Goal: Information Seeking & Learning: Learn about a topic

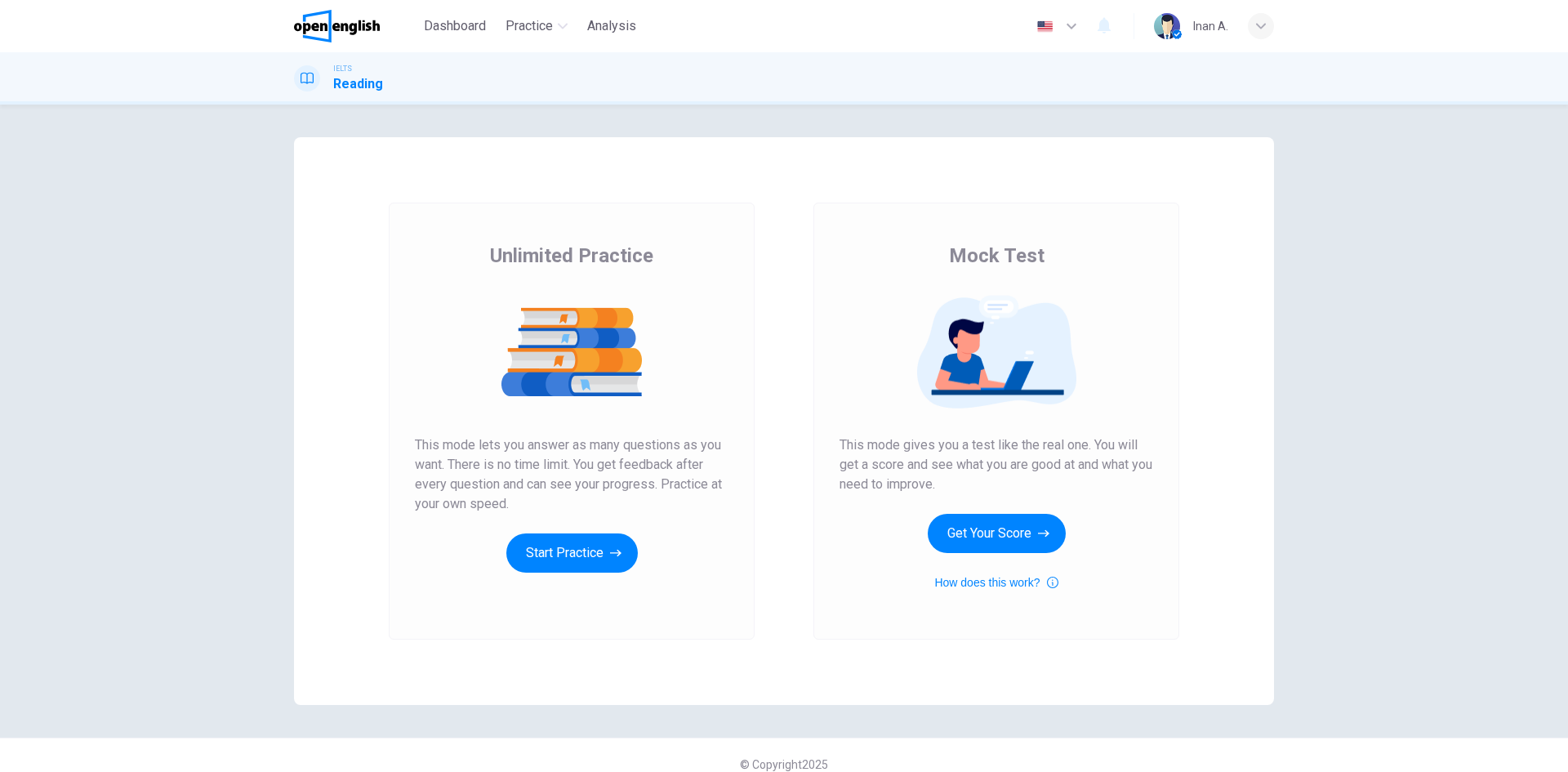
scroll to position [18, 0]
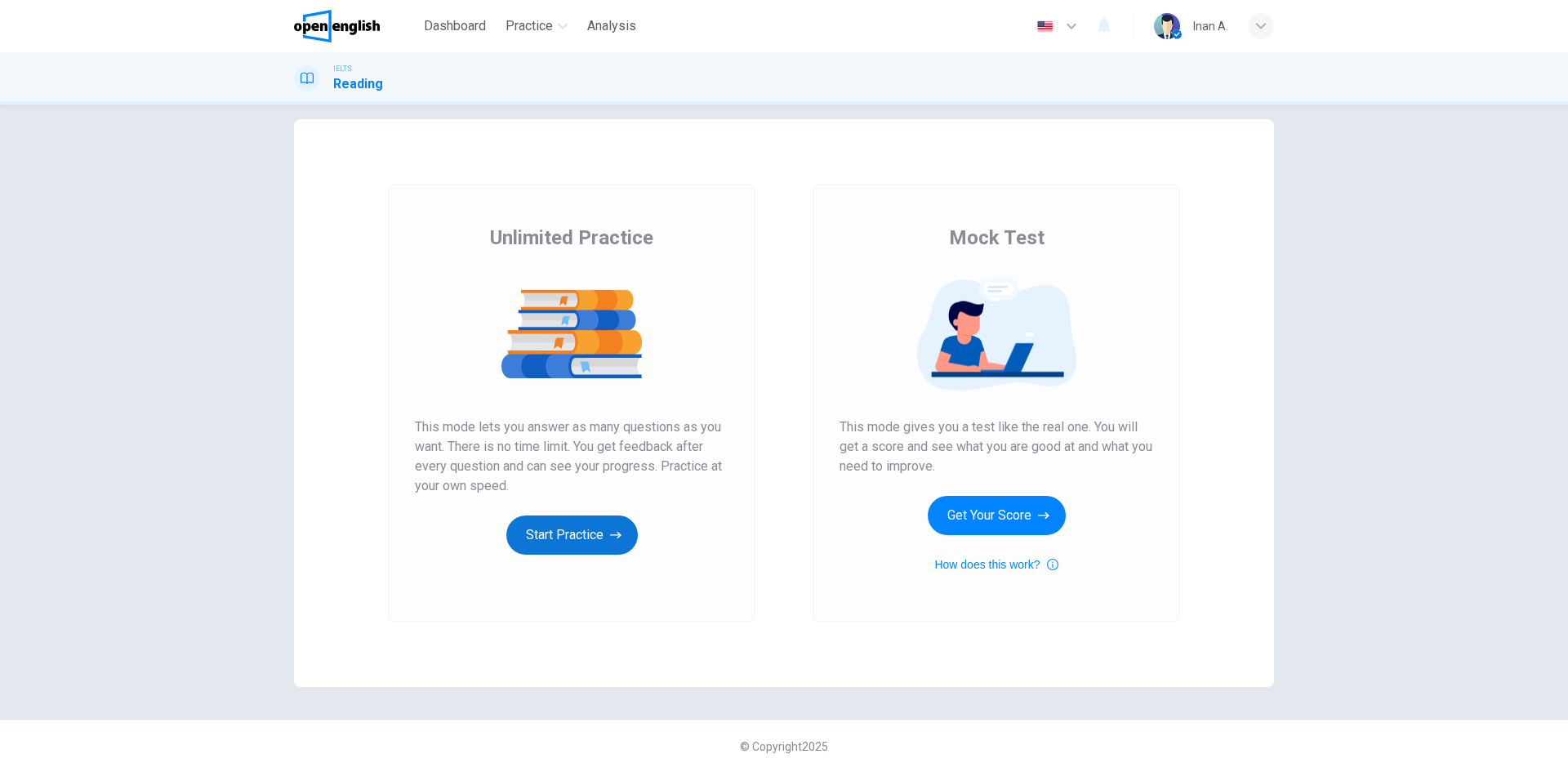
click at [605, 534] on button "Start Practice" at bounding box center [572, 535] width 132 height 39
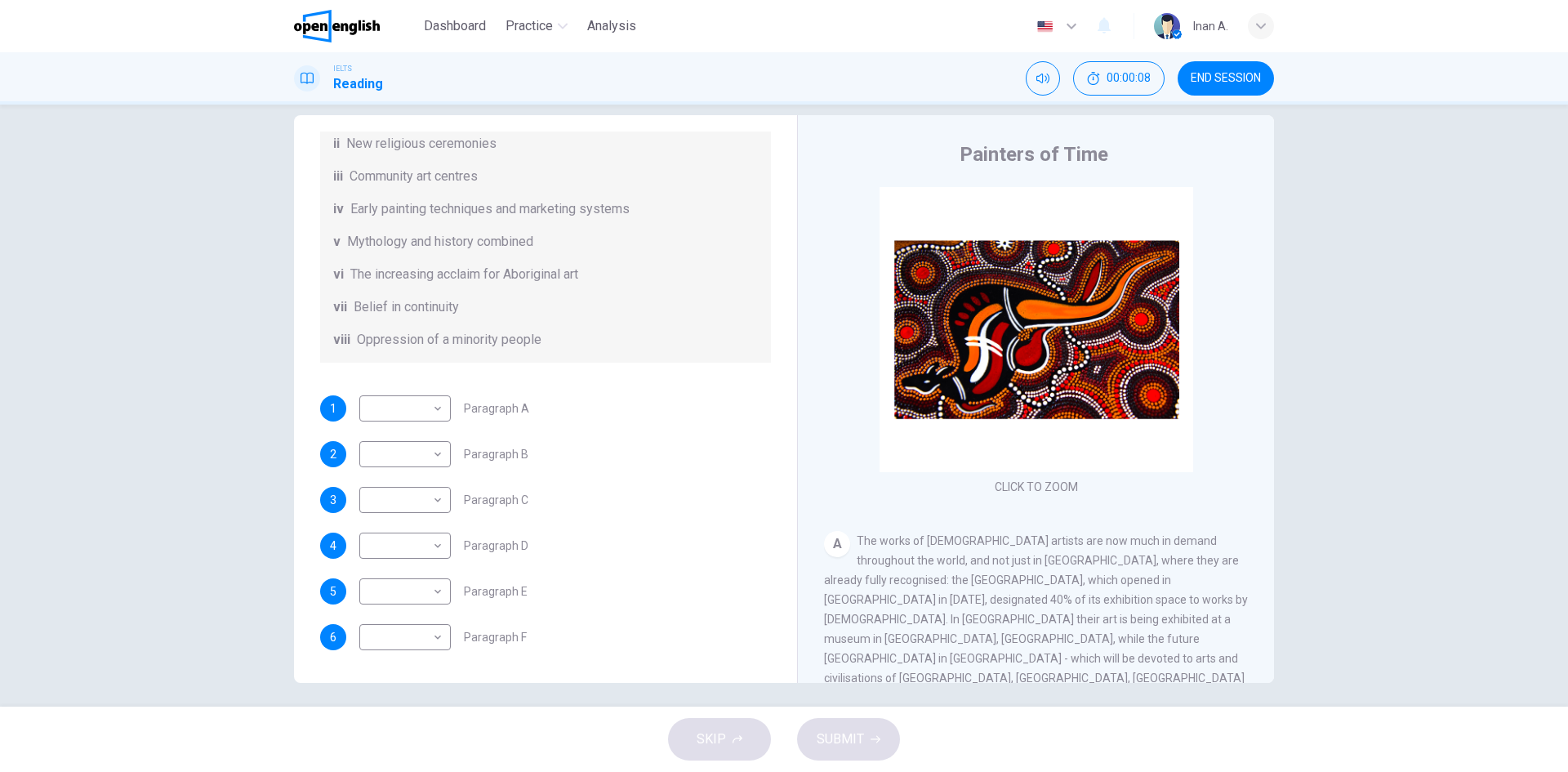
scroll to position [31, 0]
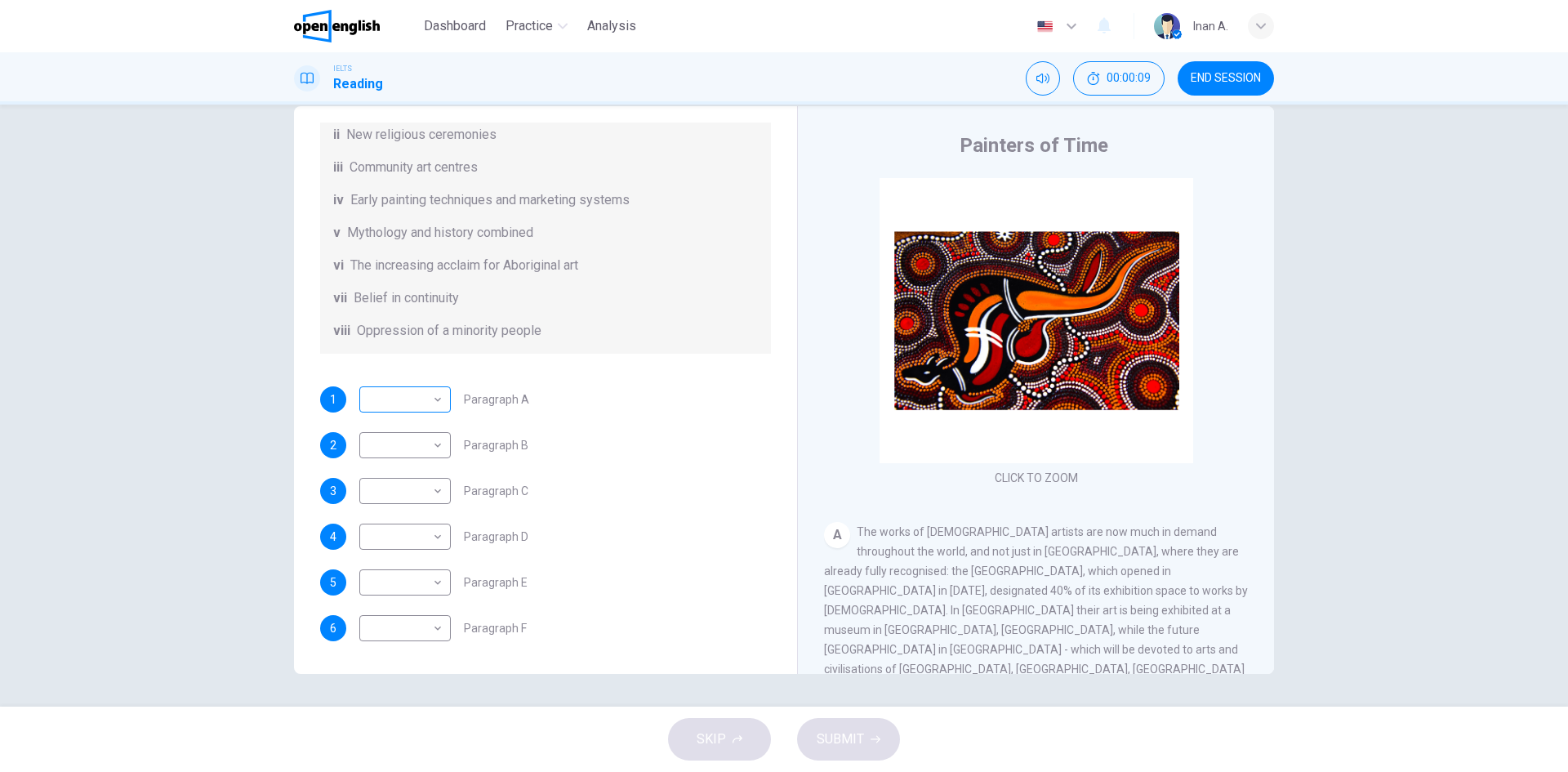
click at [390, 404] on body "This site uses cookies, as explained in our Privacy Policy . If you agree to th…" at bounding box center [784, 386] width 1568 height 772
click at [391, 404] on div at bounding box center [784, 386] width 1568 height 772
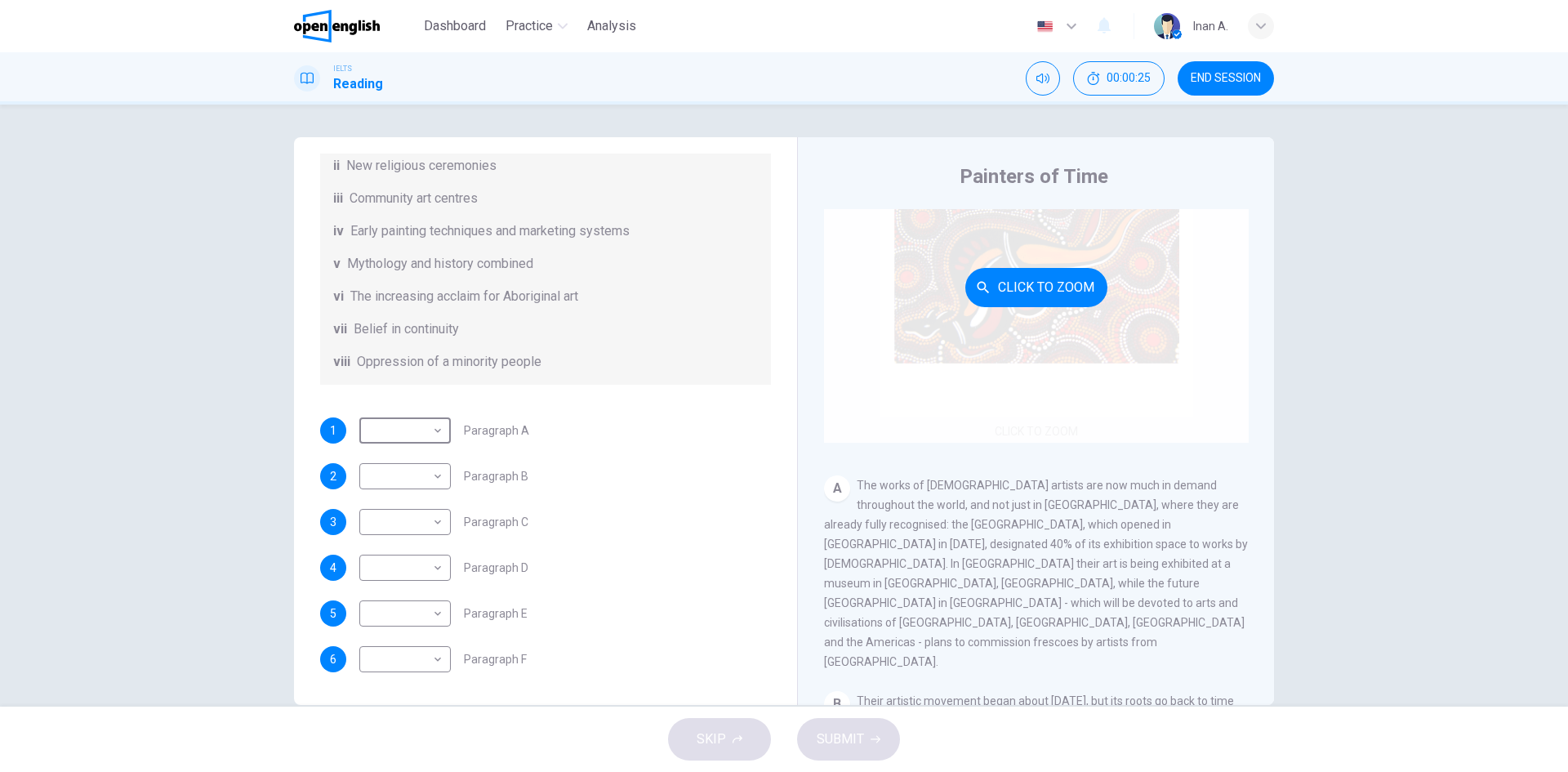
scroll to position [46, 0]
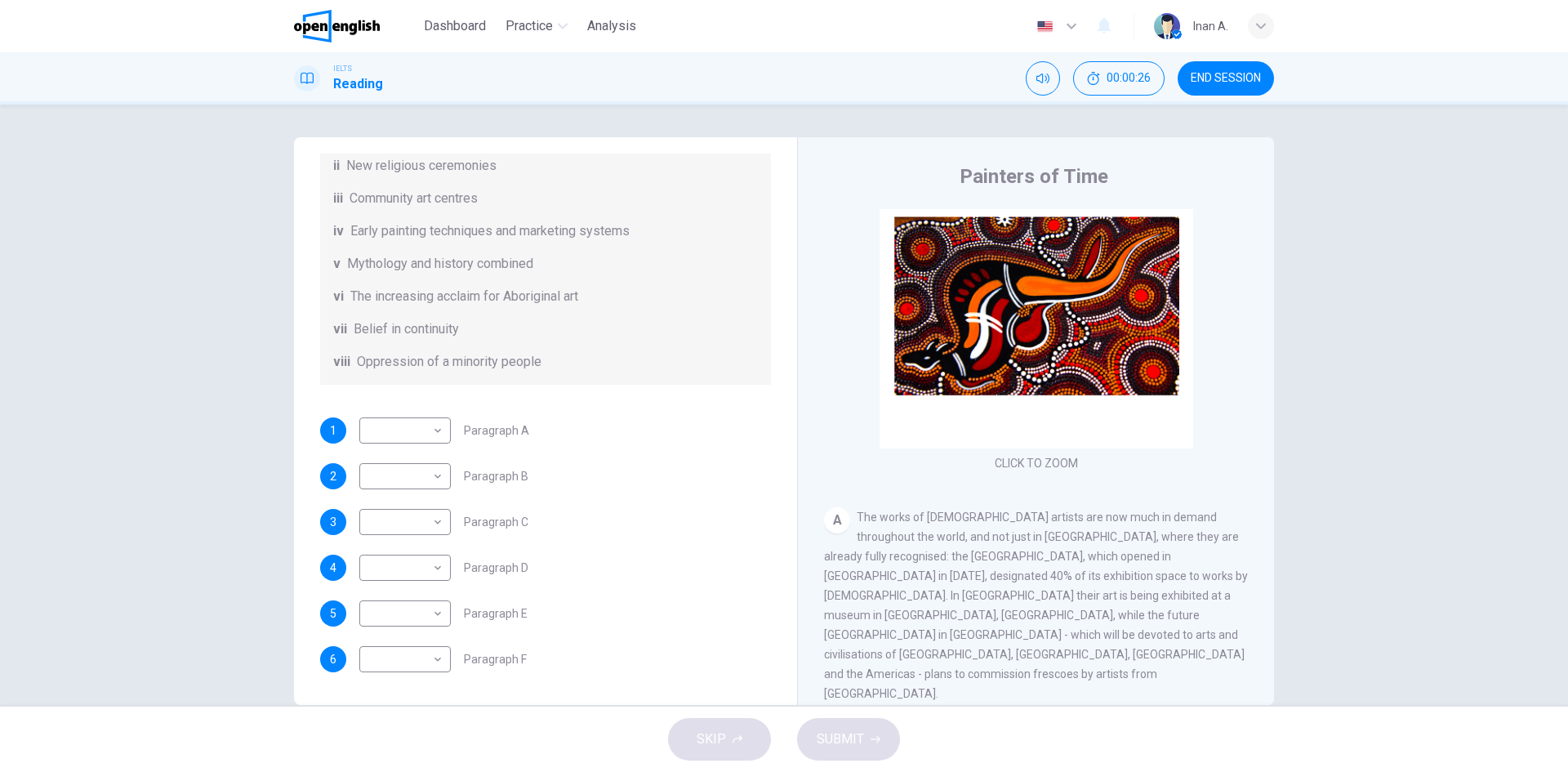
drag, startPoint x: 936, startPoint y: 528, endPoint x: 1042, endPoint y: 537, distance: 106.4
click at [1042, 537] on div "A The works of Aboriginal artists are now much in demand throughout the world, …" at bounding box center [1036, 605] width 425 height 196
drag, startPoint x: 951, startPoint y: 538, endPoint x: 1104, endPoint y: 553, distance: 153.7
click at [1104, 553] on span "The works of Aboriginal artists are now much in demand throughout the world, an…" at bounding box center [1035, 605] width 424 height 190
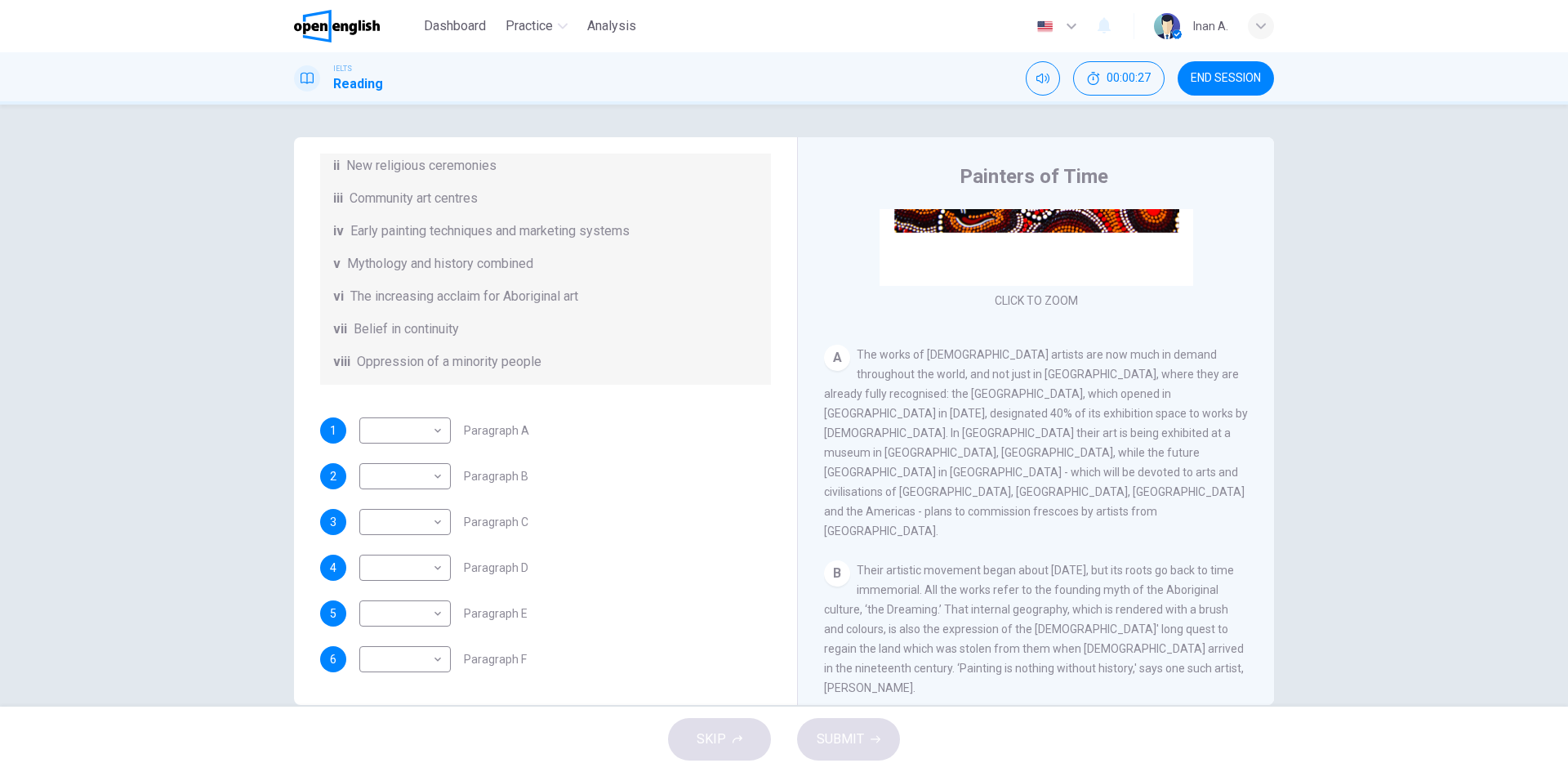
scroll to position [209, 0]
drag, startPoint x: 859, startPoint y: 348, endPoint x: 908, endPoint y: 404, distance: 74.4
click at [924, 405] on div "A The works of Aboriginal artists are now much in demand throughout the world, …" at bounding box center [1036, 441] width 425 height 196
drag, startPoint x: 1021, startPoint y: 497, endPoint x: 1026, endPoint y: 486, distance: 12.1
click at [1025, 492] on div "CLICK TO ZOOM Click to Zoom A The works of Aboriginal artists are now much in d…" at bounding box center [1047, 457] width 446 height 496
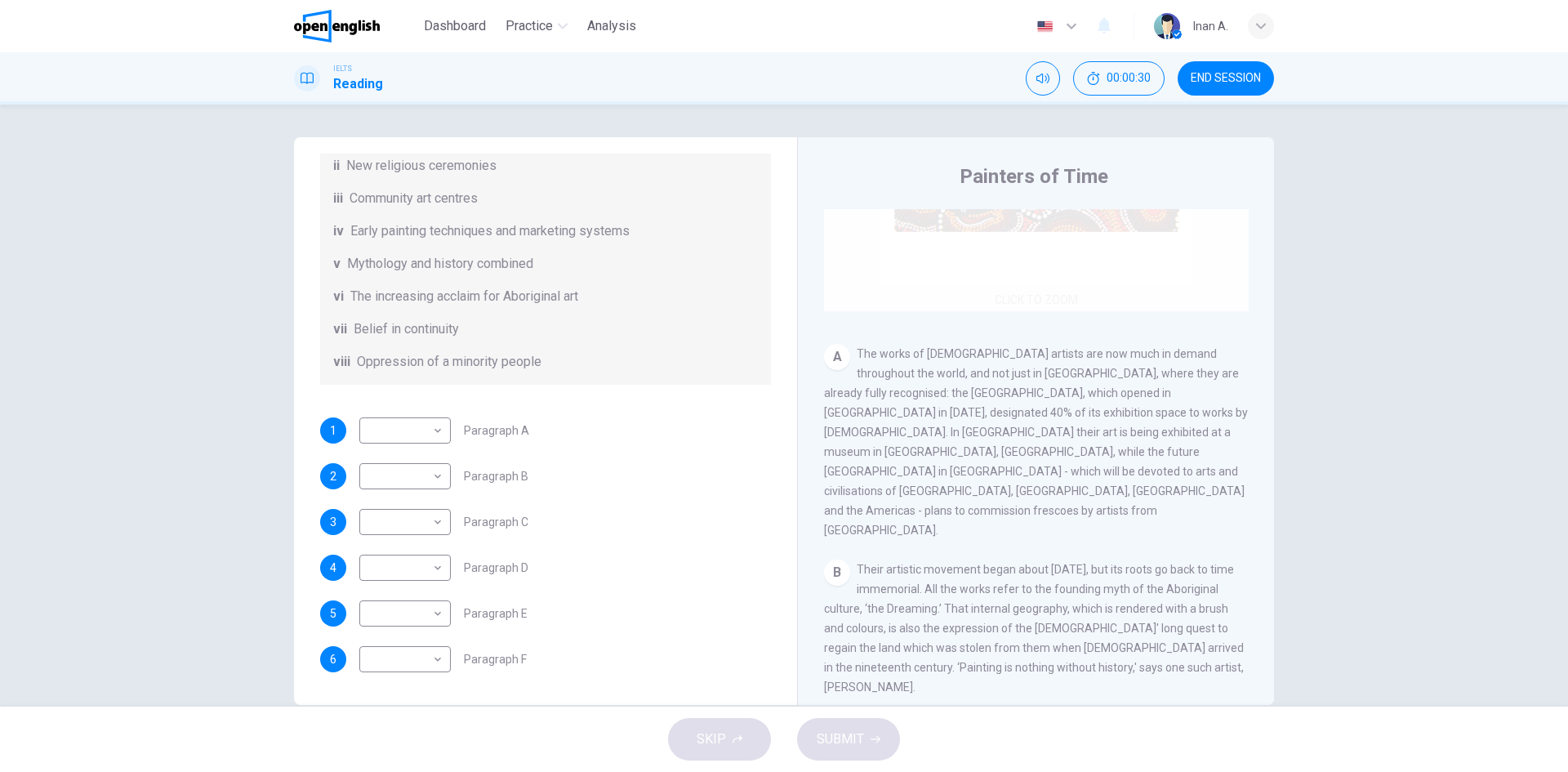
click at [1023, 309] on div "Click to Zoom" at bounding box center [1036, 155] width 425 height 311
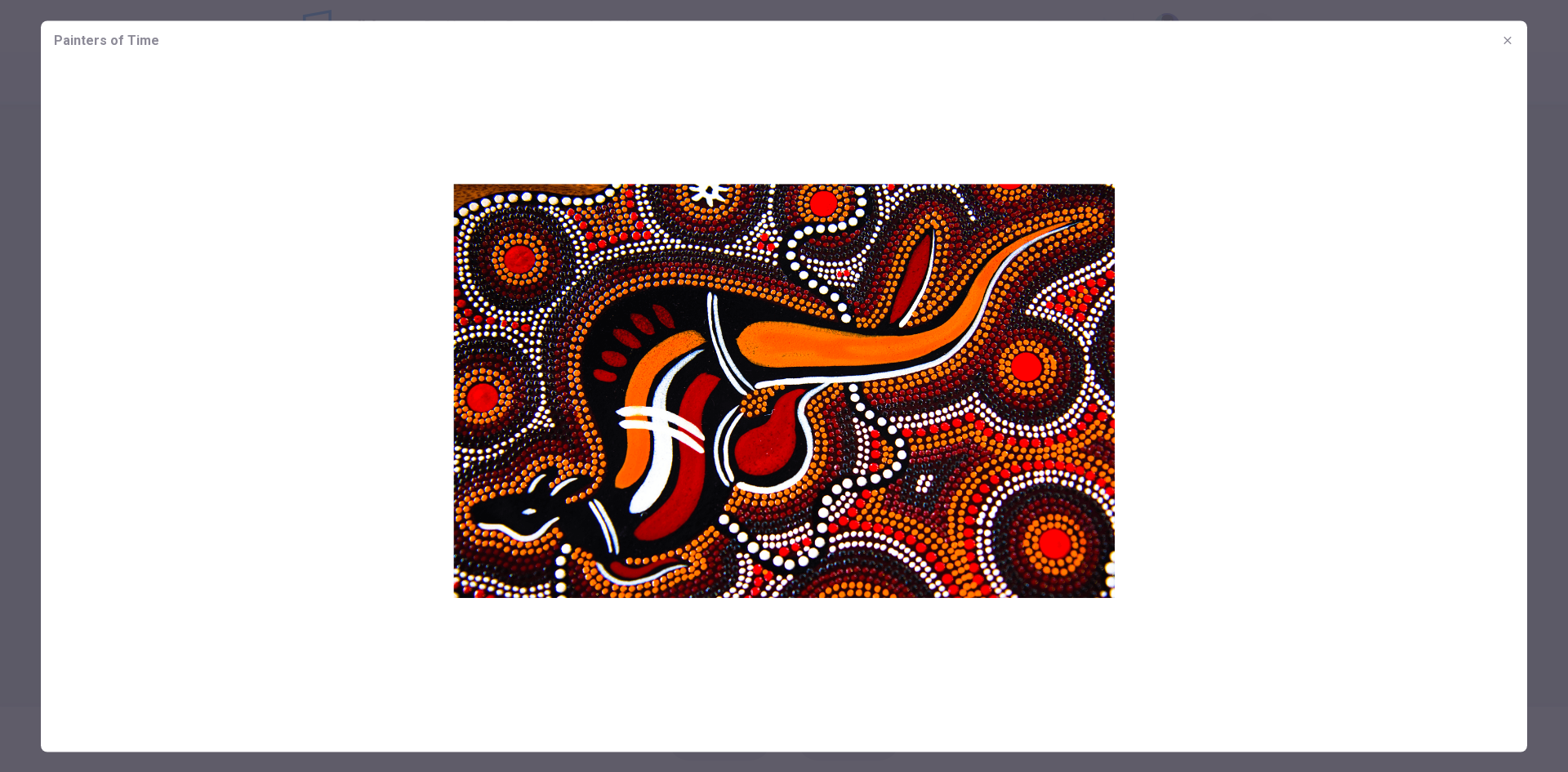
click at [729, 456] on img at bounding box center [784, 390] width 1486 height 661
click at [1267, 203] on img at bounding box center [784, 390] width 1486 height 661
click at [1499, 44] on button "button" at bounding box center [1508, 40] width 26 height 26
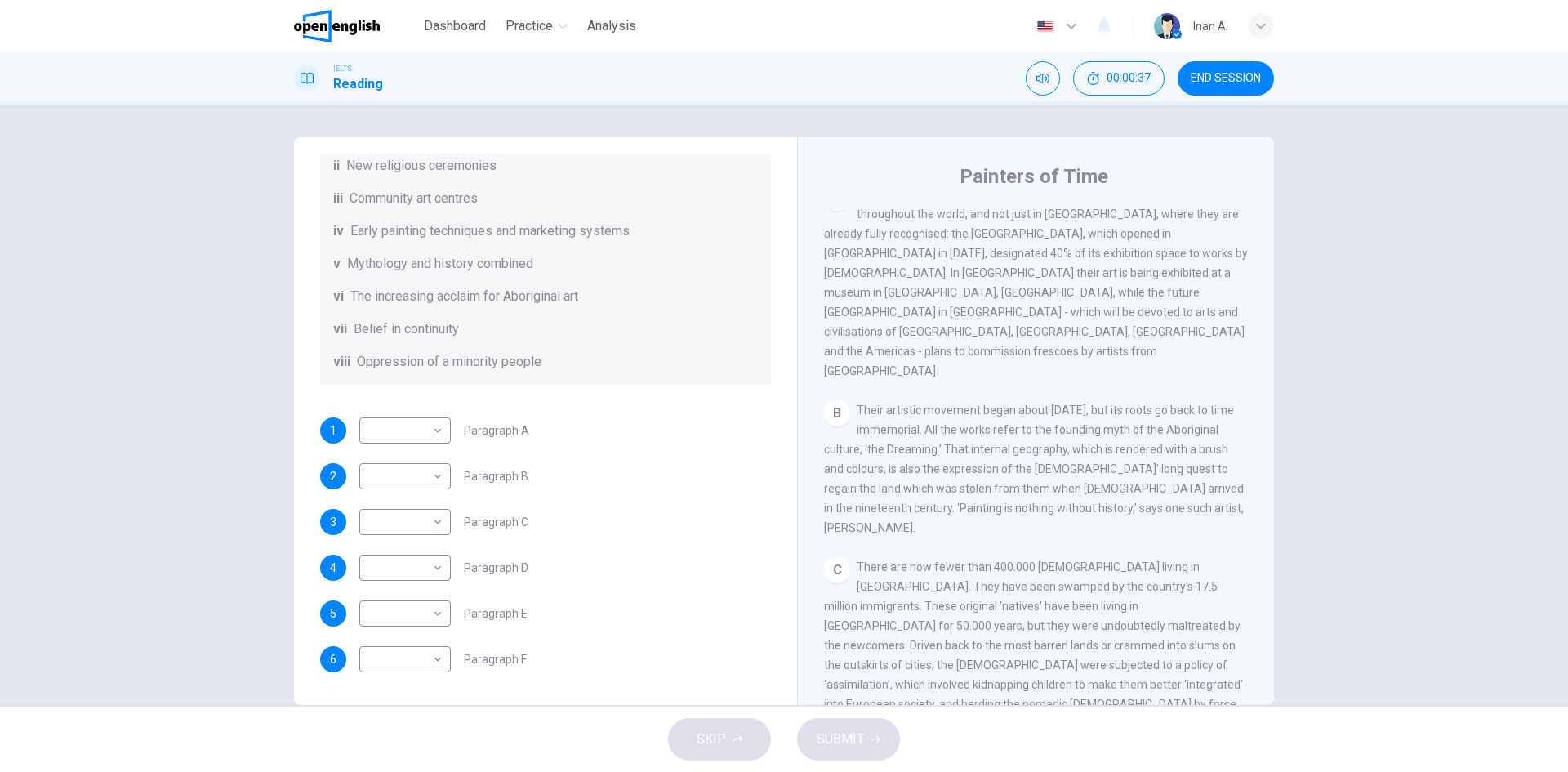
scroll to position [372, 0]
click at [1004, 451] on span "Their artistic movement began about 30 years ago, but its roots go back to time…" at bounding box center [1033, 464] width 420 height 131
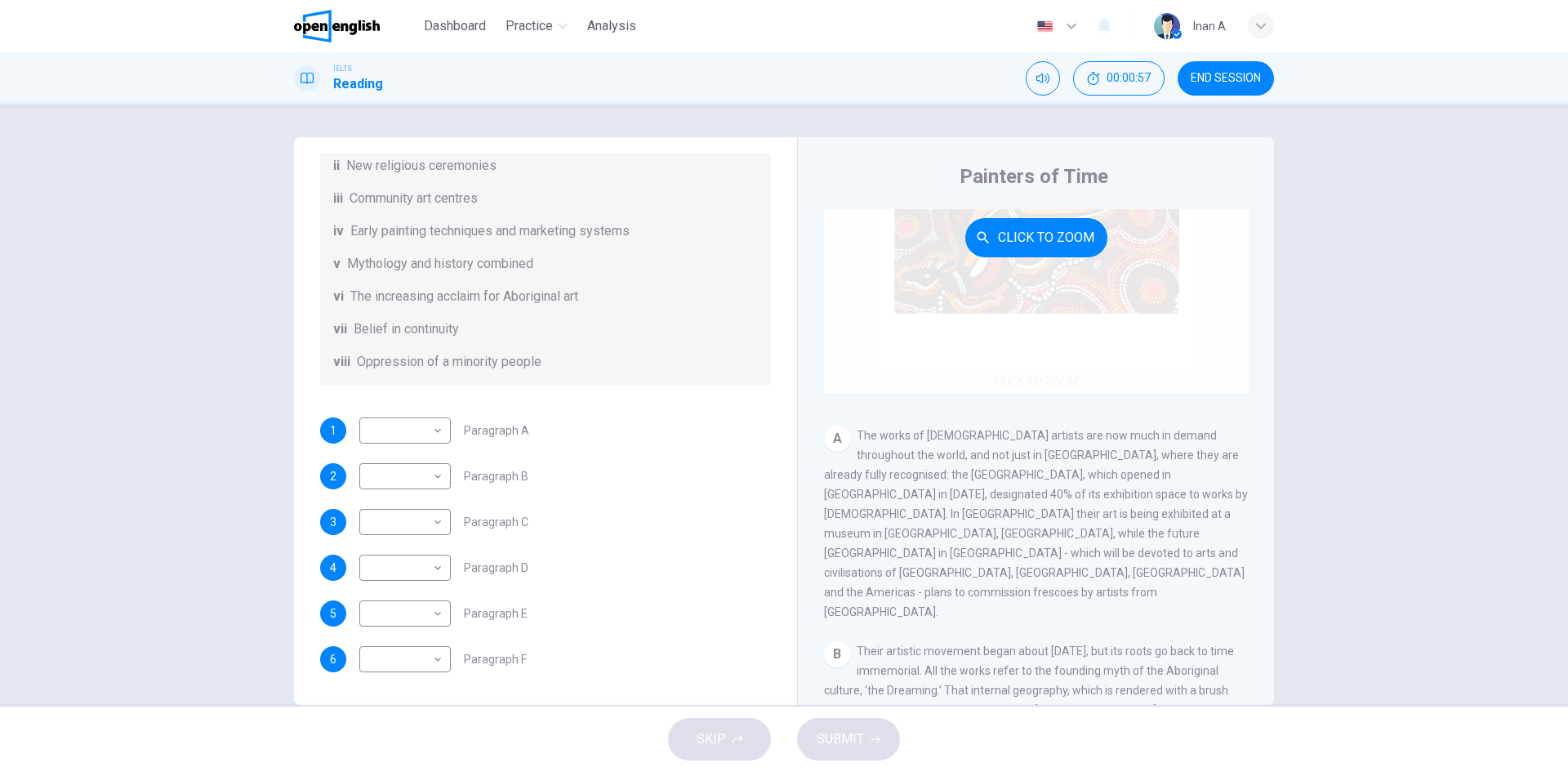
scroll to position [46, 0]
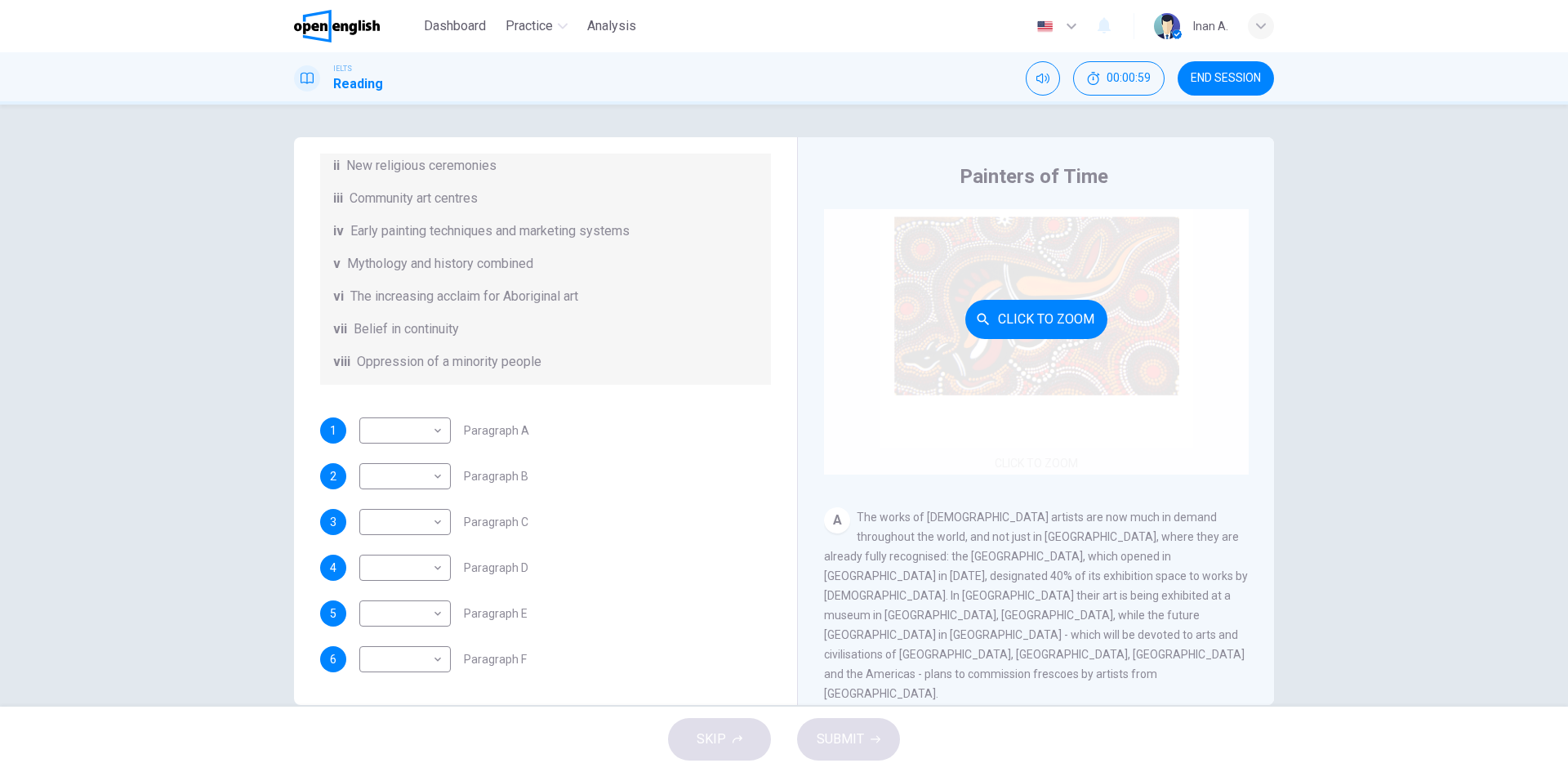
click at [1034, 329] on button "Click to Zoom" at bounding box center [1036, 319] width 142 height 39
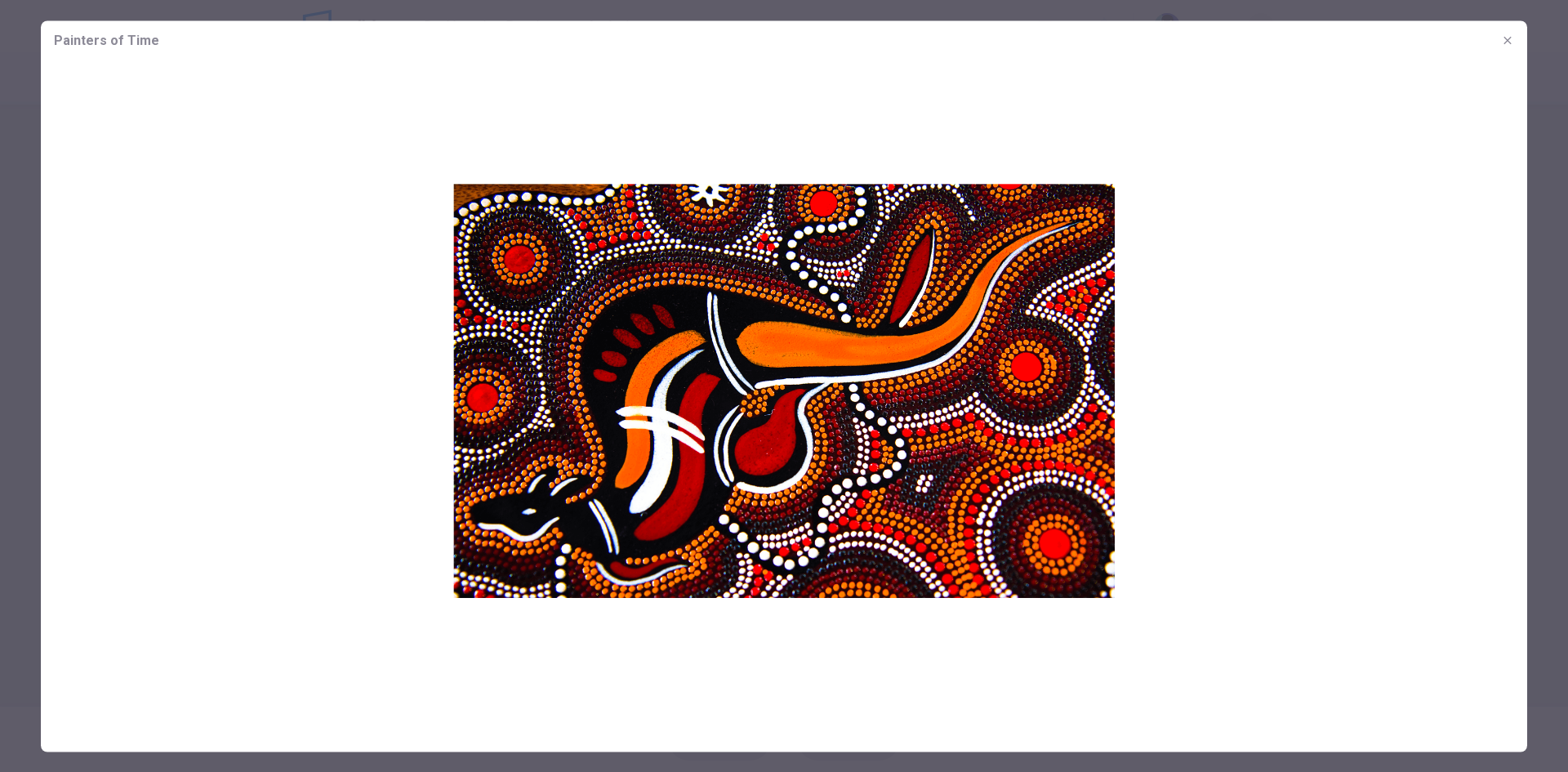
click at [1498, 47] on button "button" at bounding box center [1508, 40] width 26 height 26
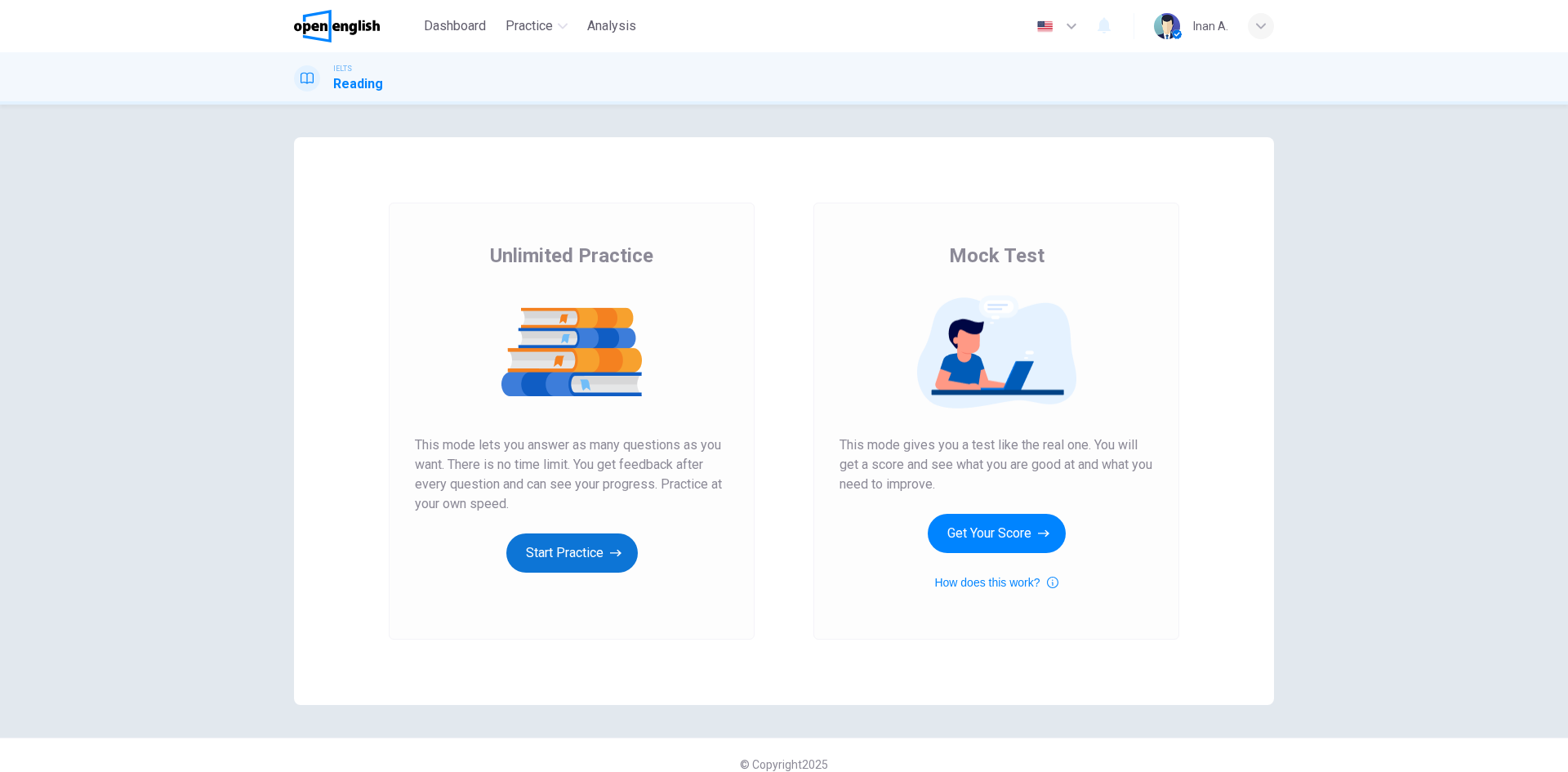
click at [611, 539] on button "Start Practice" at bounding box center [572, 553] width 132 height 39
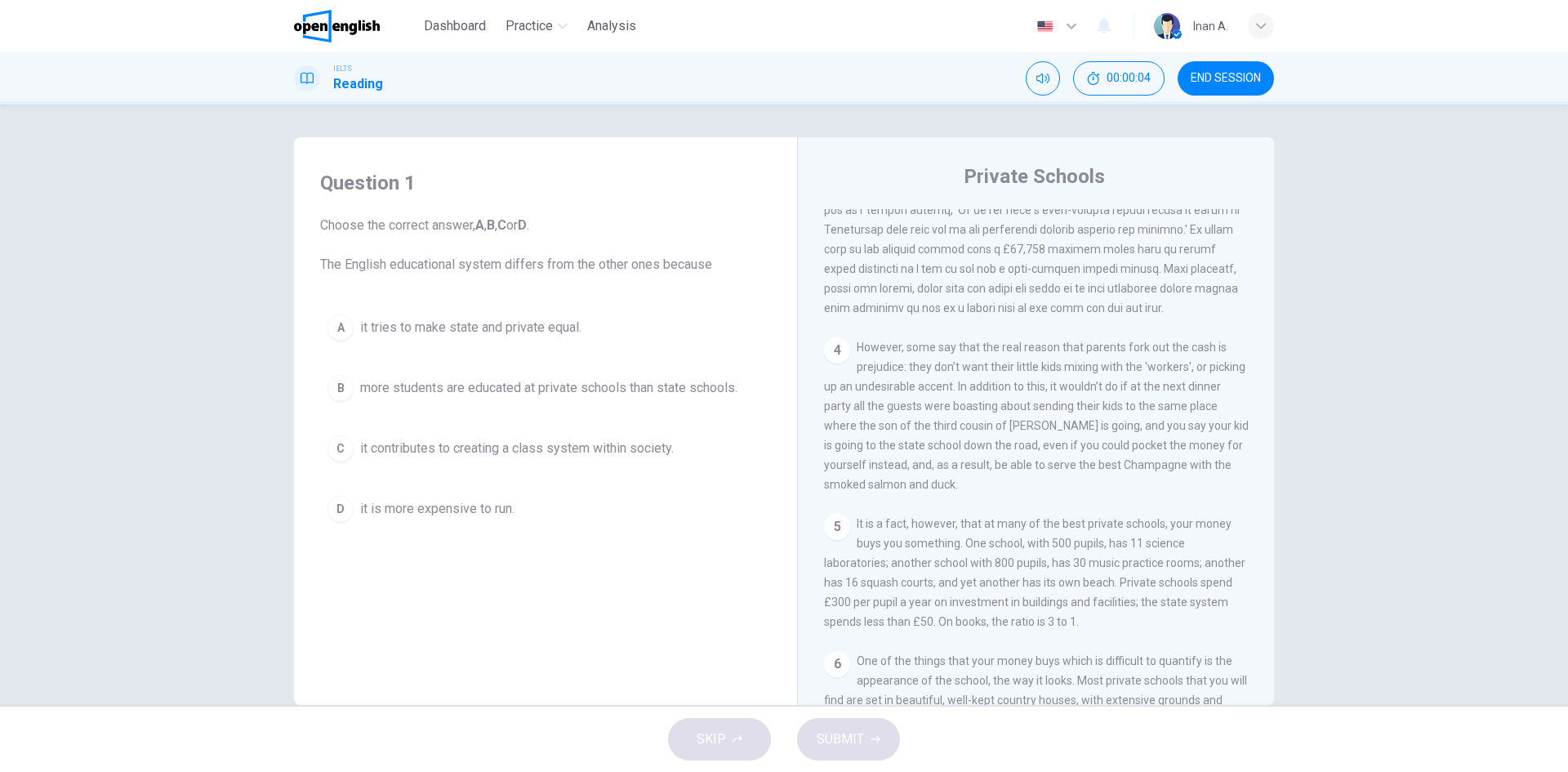
scroll to position [1048, 0]
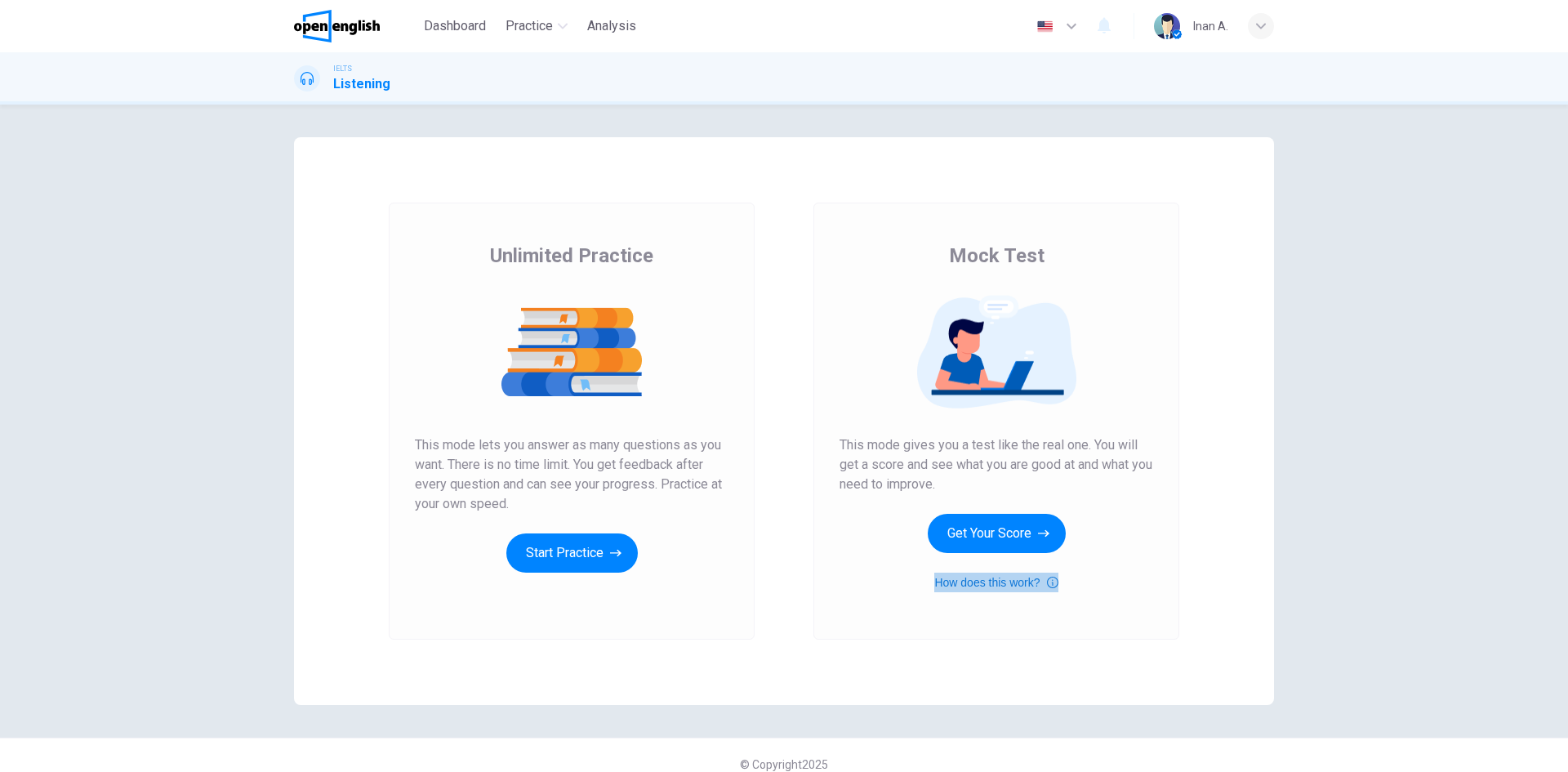
click at [1048, 581] on icon "button" at bounding box center [1053, 581] width 11 height 20
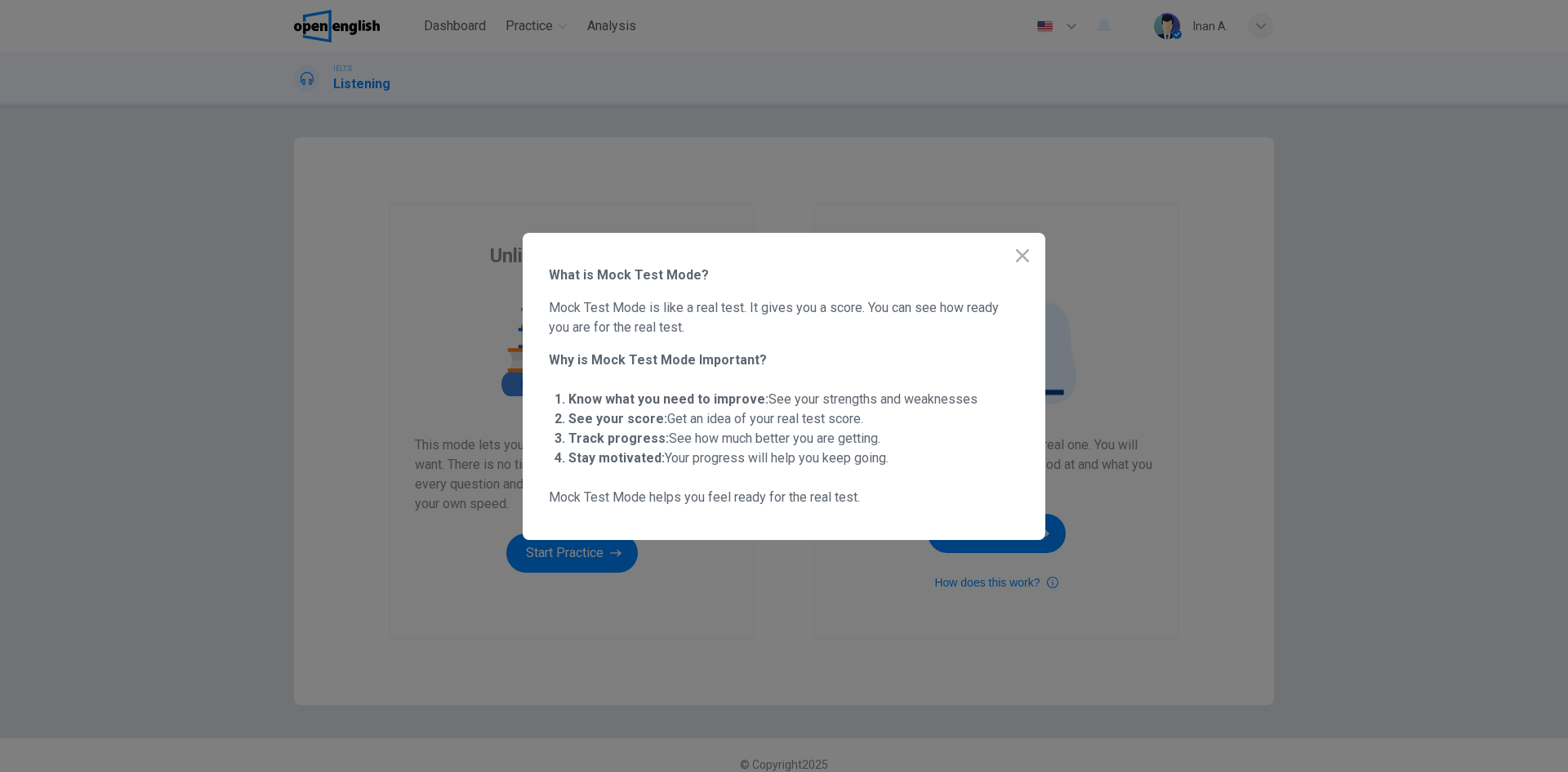
click at [1022, 260] on icon "button" at bounding box center [1022, 255] width 20 height 20
